Goal: Check status: Check status

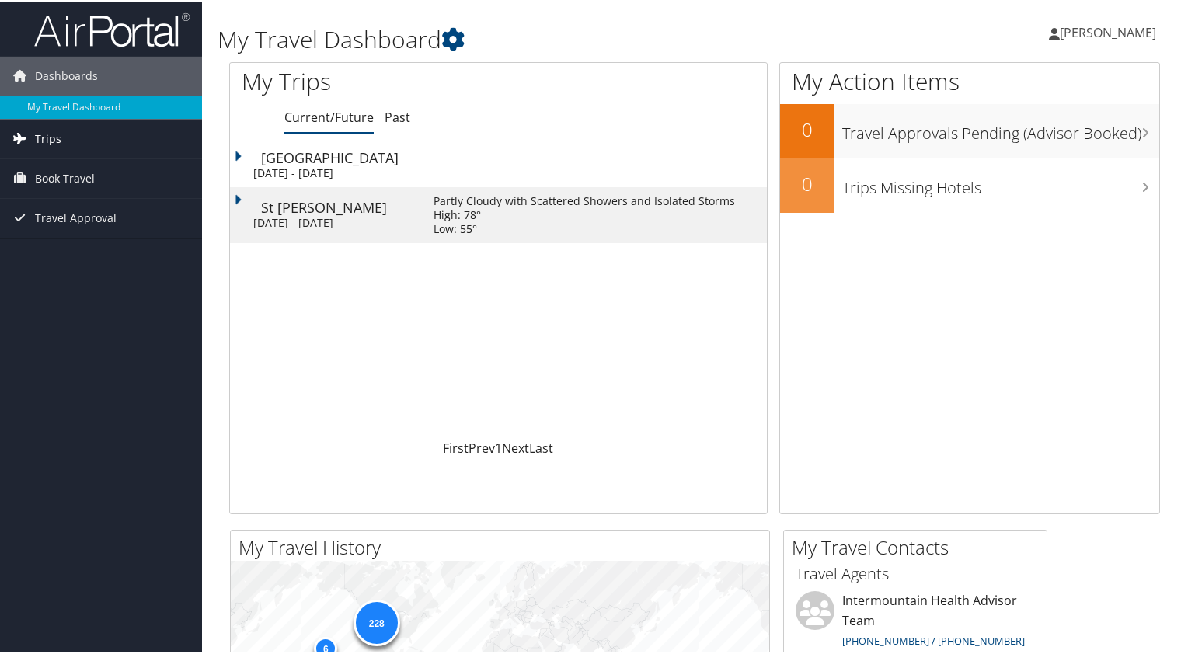
click at [53, 139] on span "Trips" at bounding box center [48, 137] width 26 height 39
click at [385, 215] on div "Fri 17 Oct 2025 - Sun 19 Oct 2025" at bounding box center [331, 221] width 157 height 14
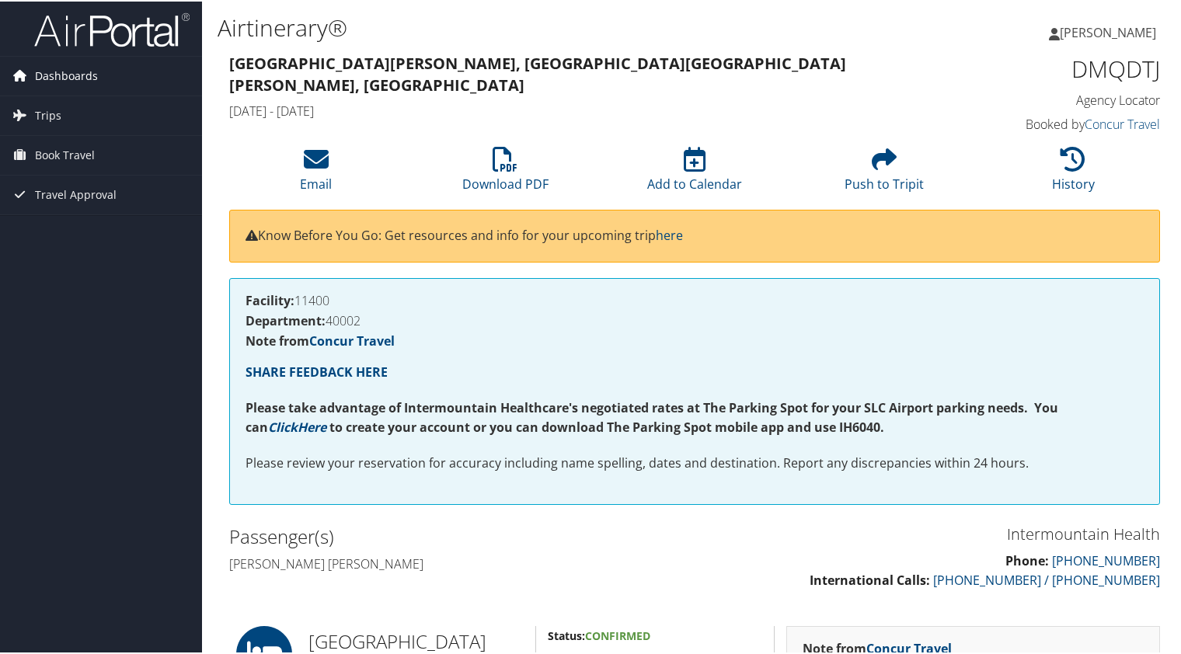
click at [65, 70] on span "Dashboards" at bounding box center [66, 74] width 63 height 39
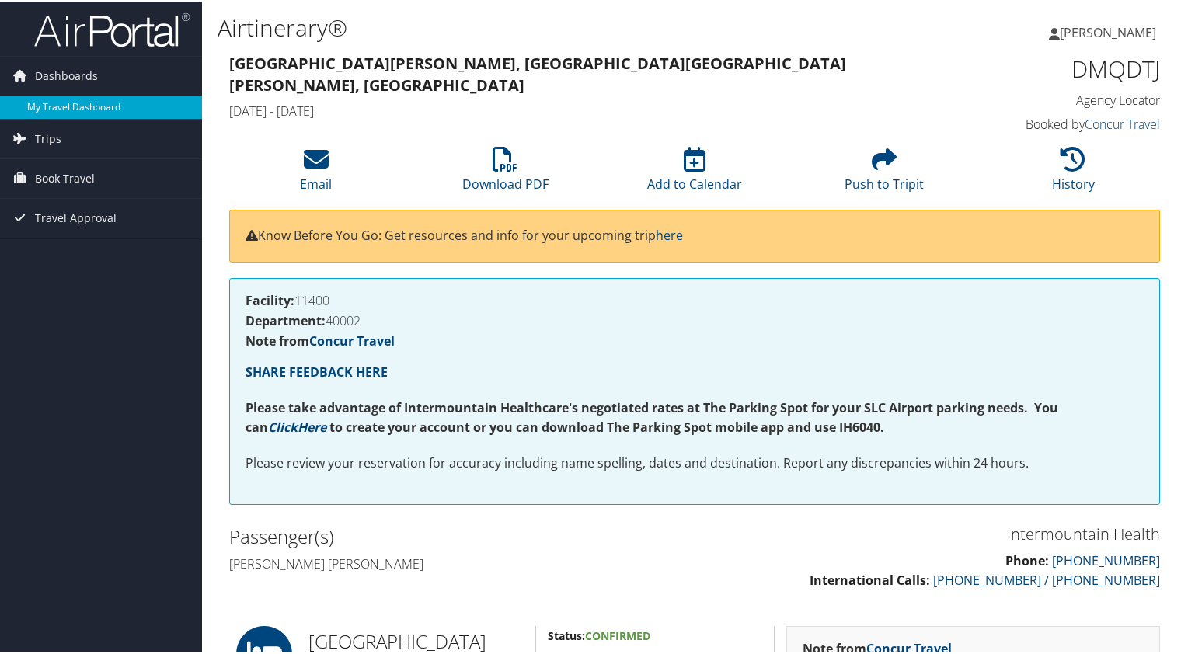
click at [70, 100] on link "My Travel Dashboard" at bounding box center [101, 105] width 202 height 23
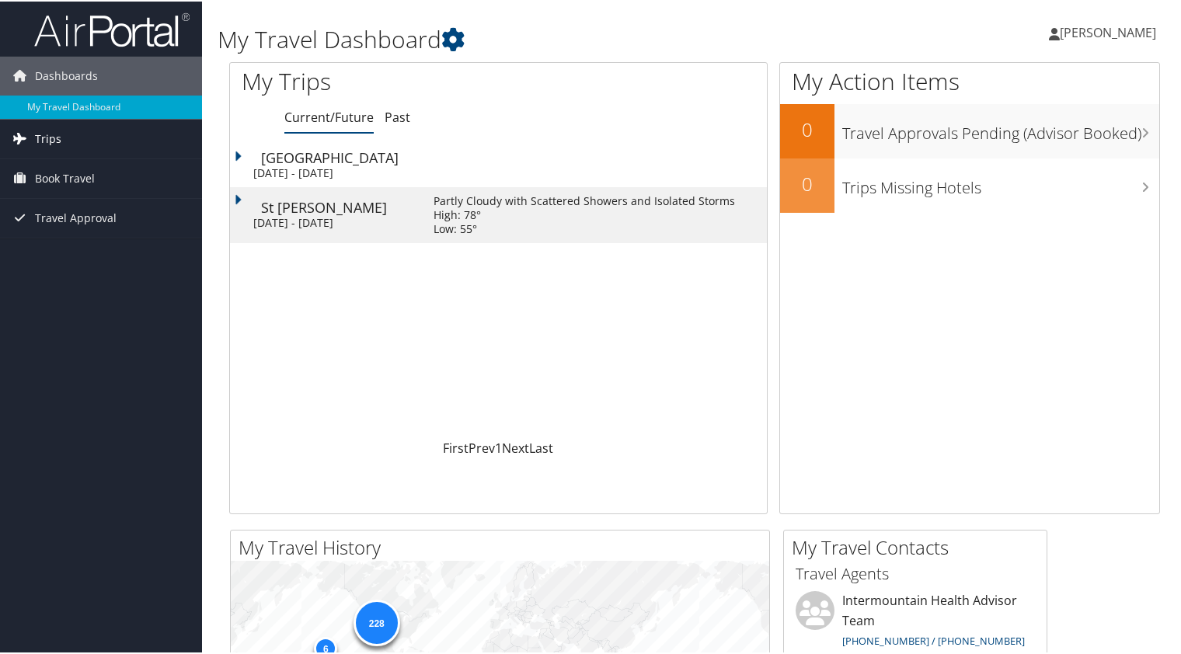
click at [52, 140] on span "Trips" at bounding box center [48, 137] width 26 height 39
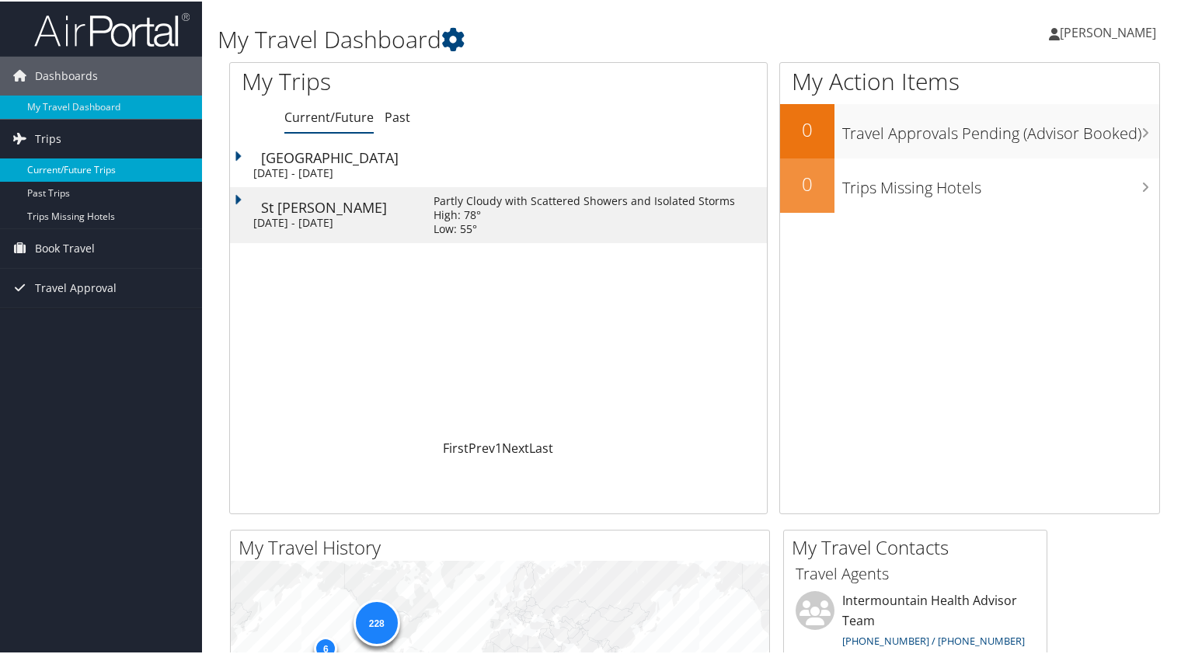
click at [59, 170] on link "Current/Future Trips" at bounding box center [101, 168] width 202 height 23
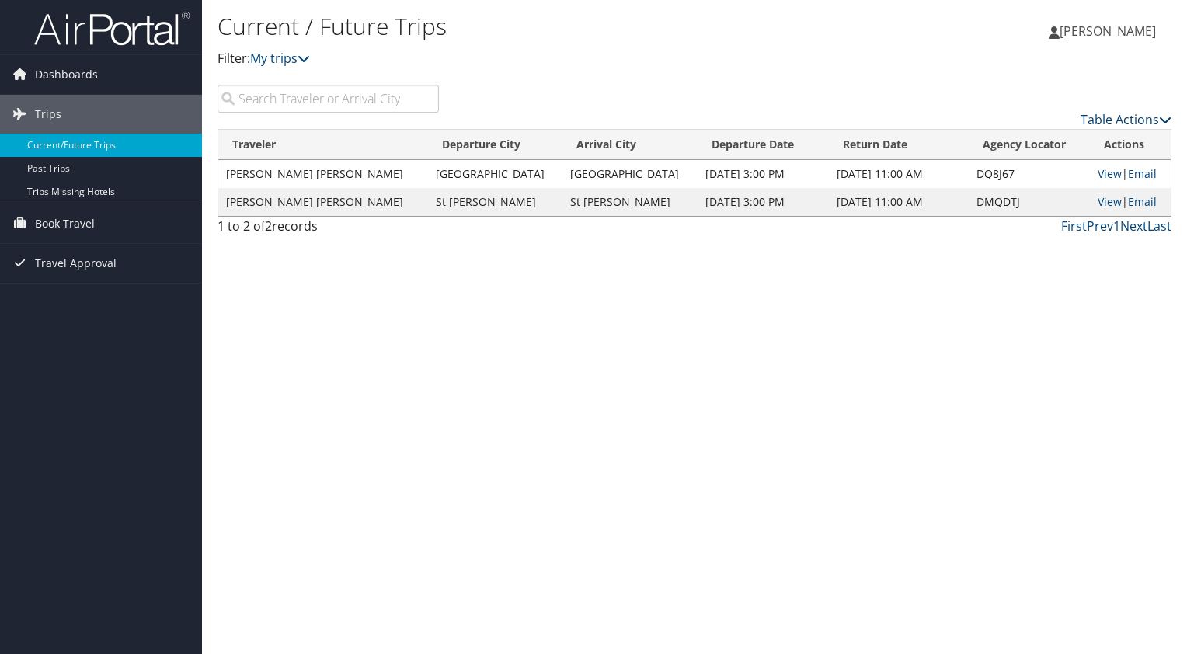
click at [1162, 122] on icon at bounding box center [1165, 119] width 12 height 12
click at [1025, 109] on div at bounding box center [593, 327] width 1187 height 654
click at [839, 206] on td "Oct 19, 2025 11:00 AM" at bounding box center [899, 202] width 140 height 28
click at [75, 223] on span "Book Travel" at bounding box center [65, 223] width 60 height 39
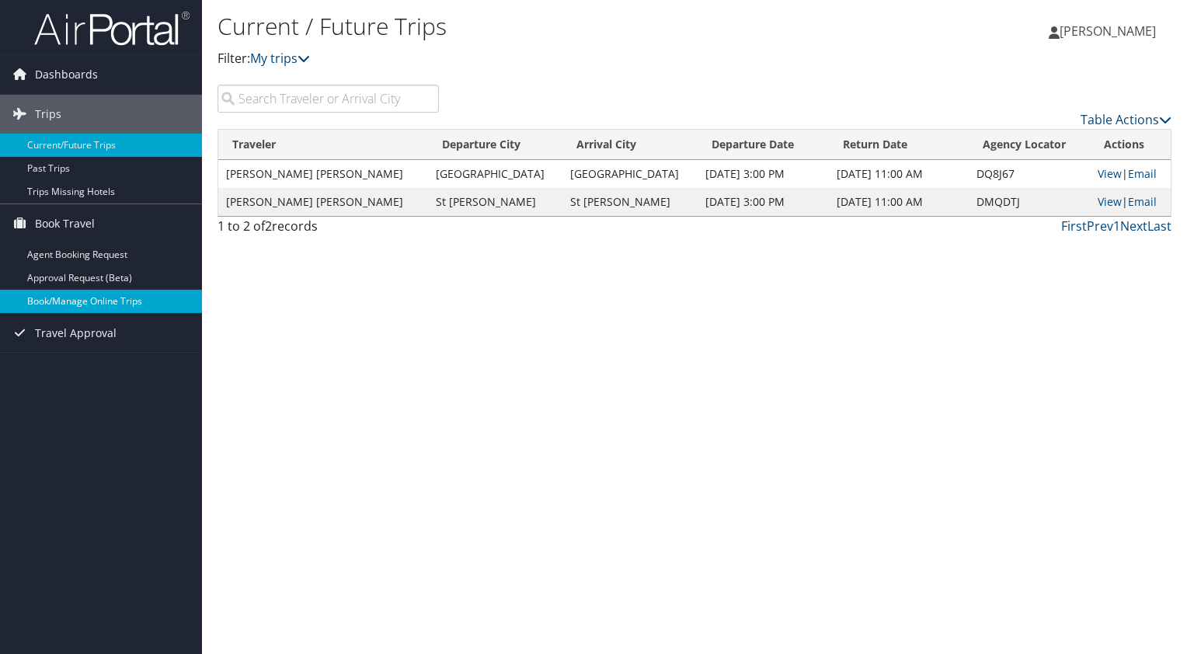
click at [97, 306] on link "Book/Manage Online Trips" at bounding box center [101, 301] width 202 height 23
click at [64, 147] on link "Current/Future Trips" at bounding box center [101, 145] width 202 height 23
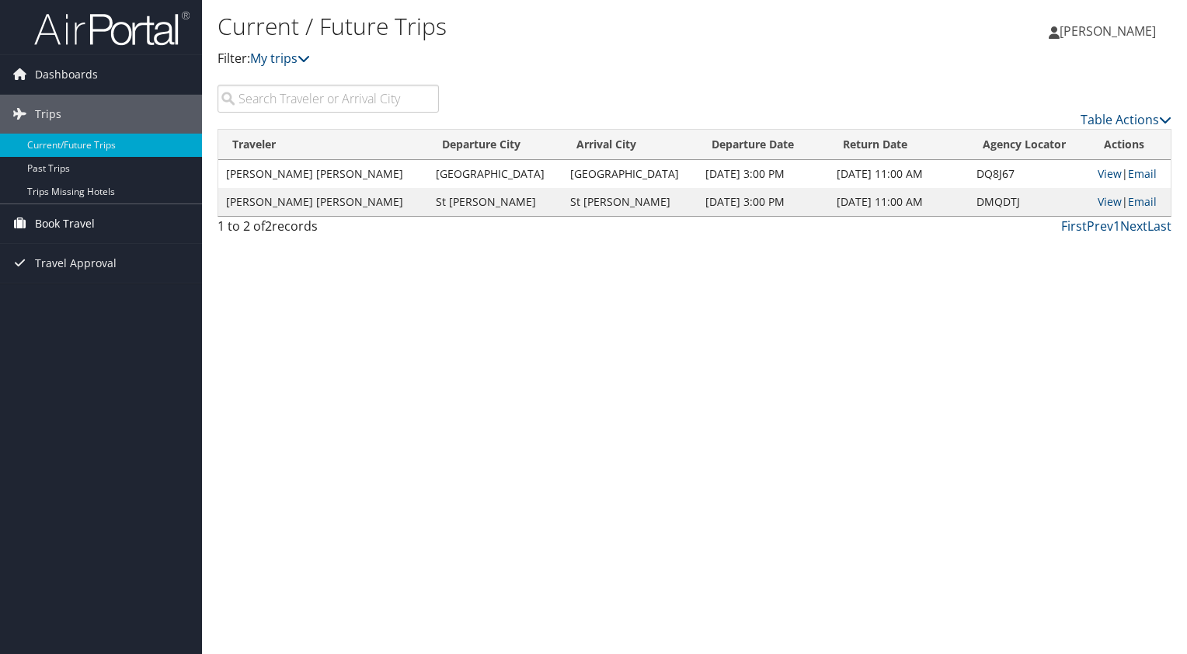
click at [64, 220] on span "Book Travel" at bounding box center [65, 223] width 60 height 39
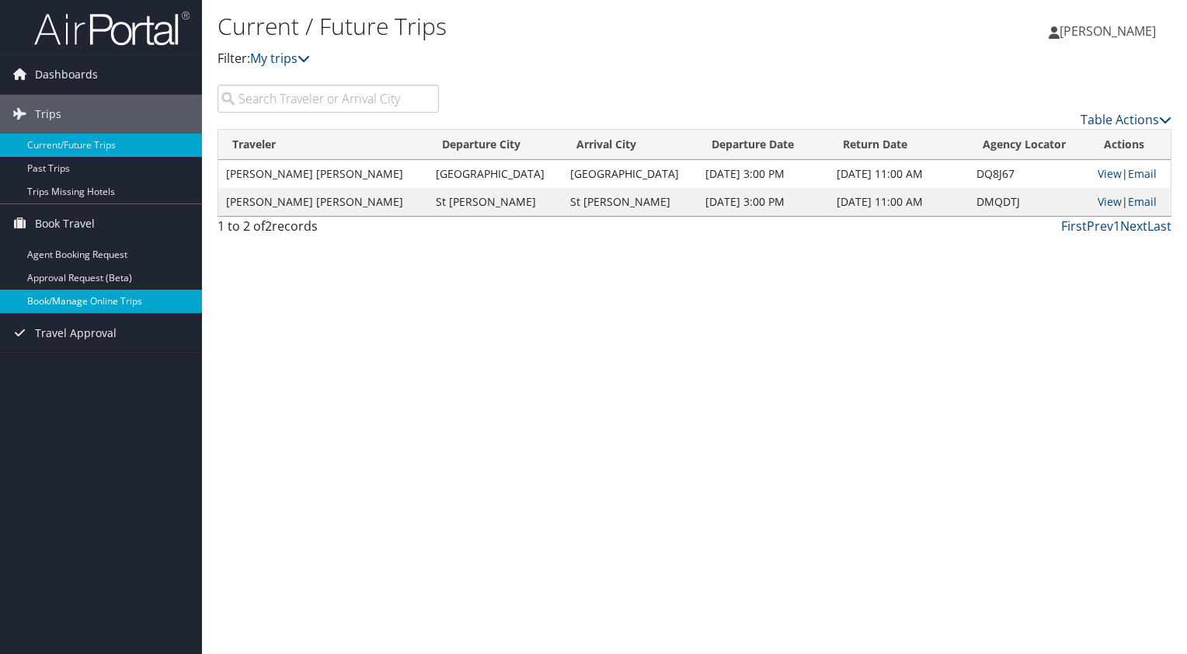
click at [64, 306] on link "Book/Manage Online Trips" at bounding box center [101, 301] width 202 height 23
